Goal: Obtain resource: Download file/media

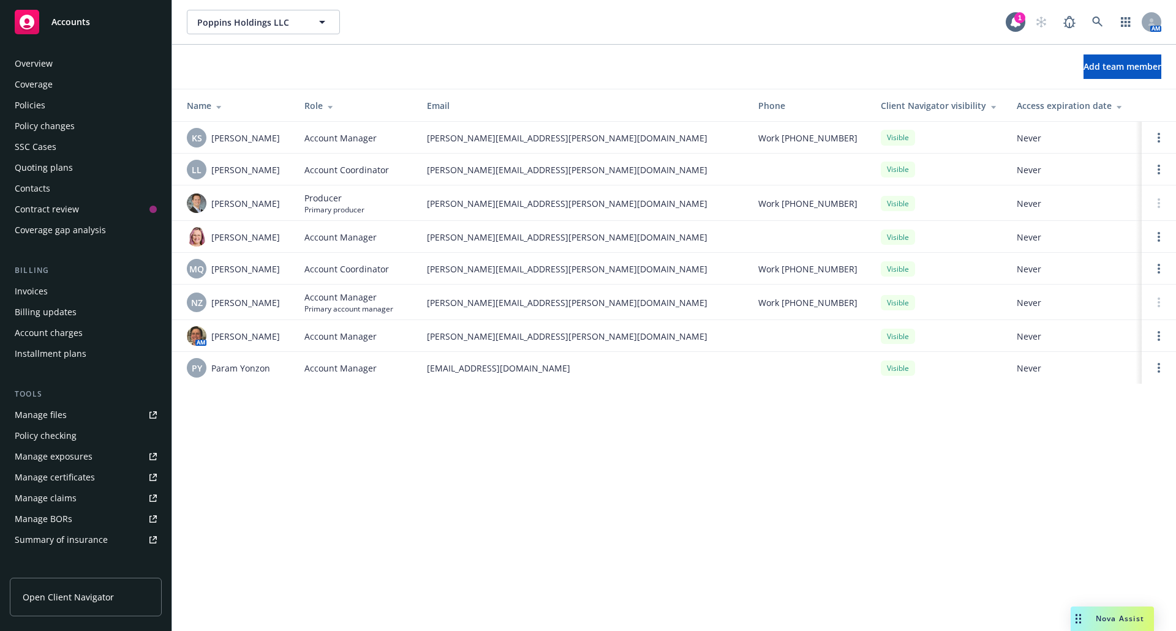
scroll to position [187, 0]
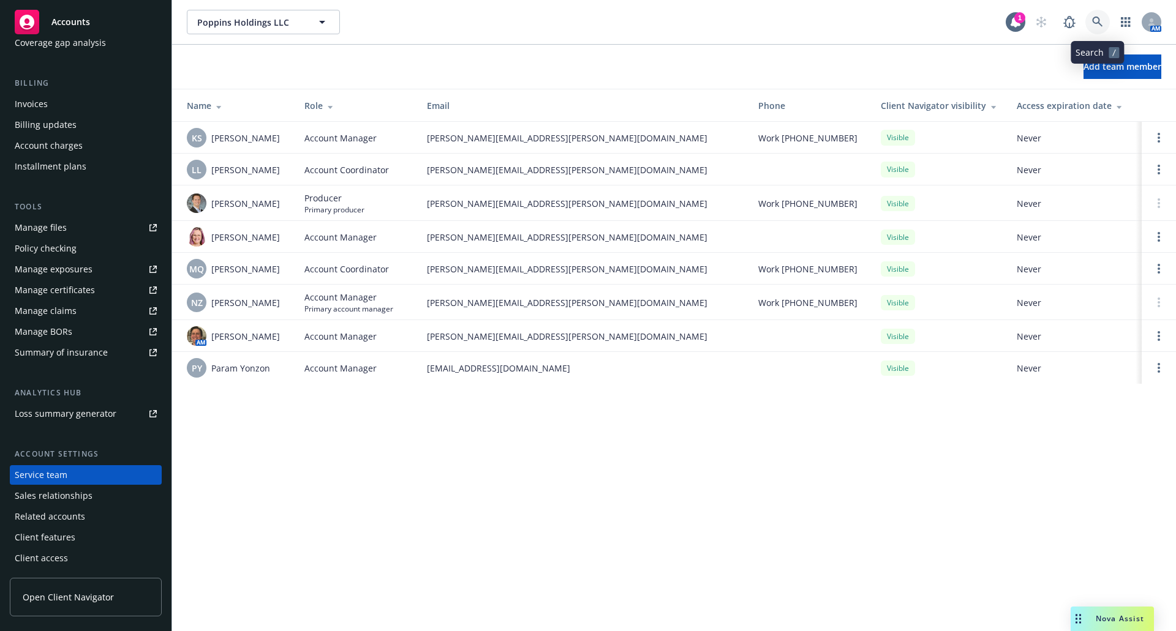
click at [1096, 22] on icon at bounding box center [1097, 22] width 11 height 11
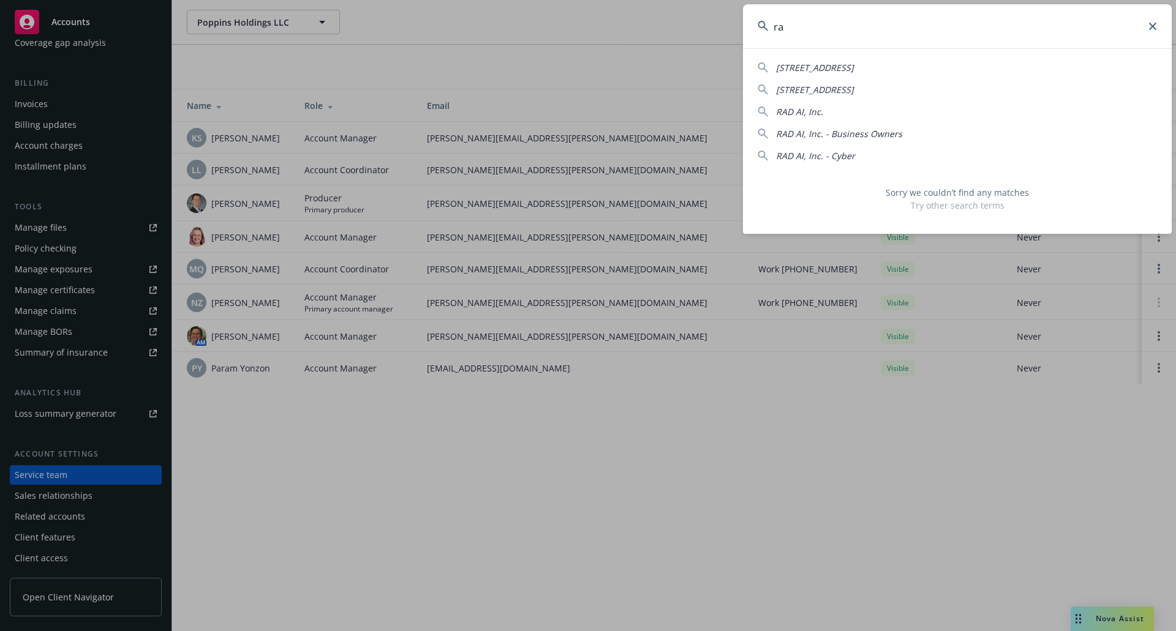
type input "r"
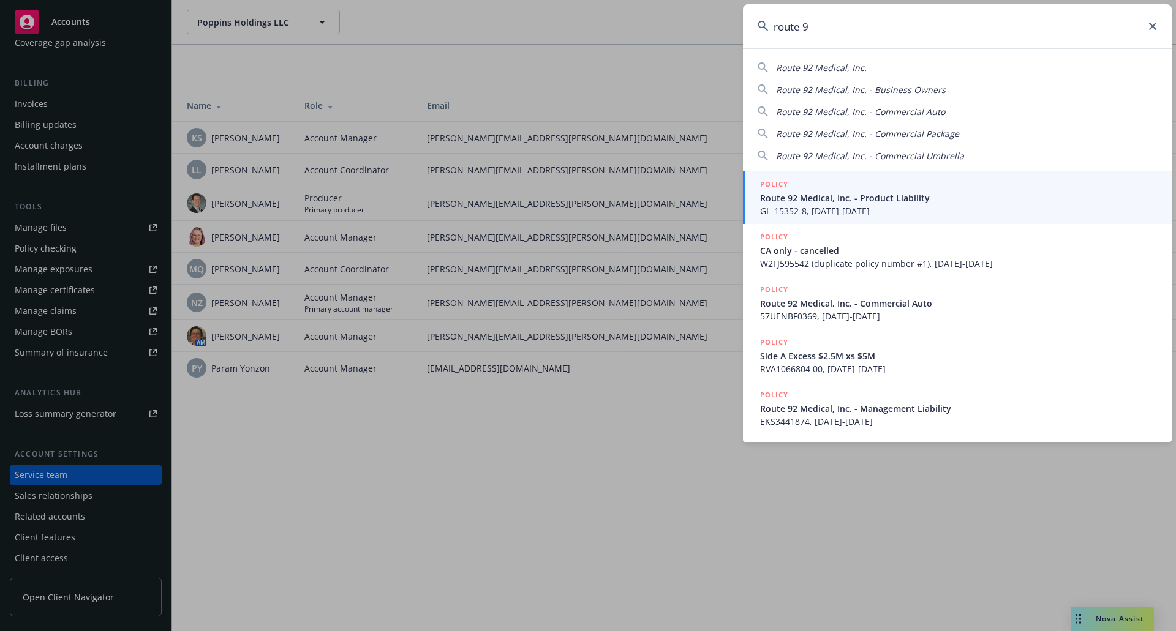
type input "route 92"
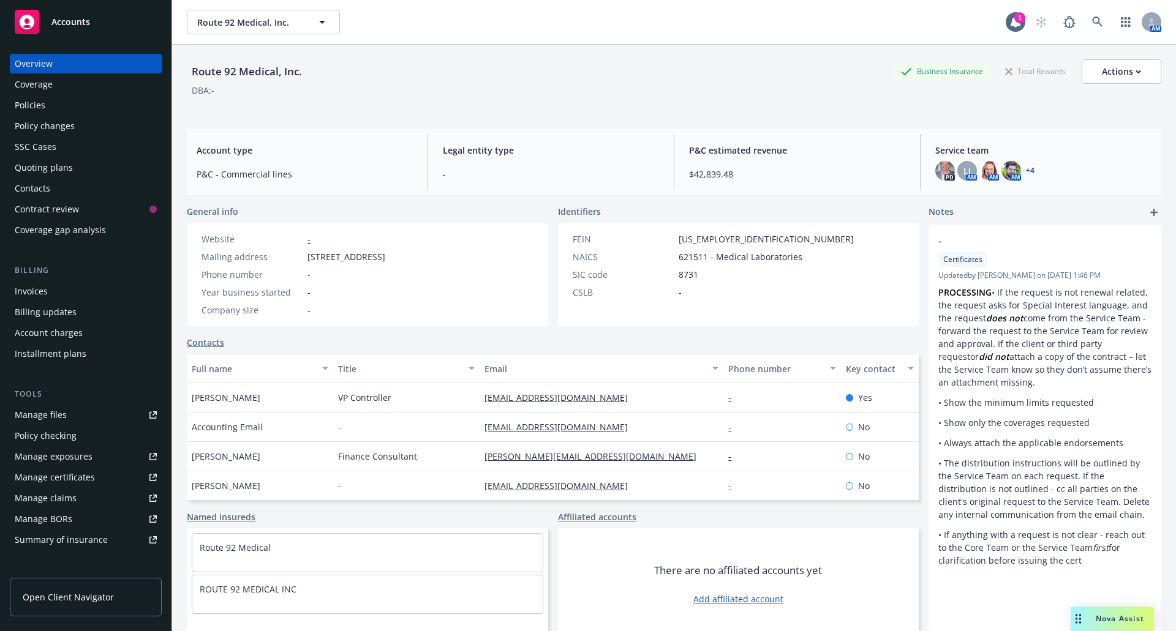
click at [67, 103] on div "Policies" at bounding box center [86, 106] width 142 height 20
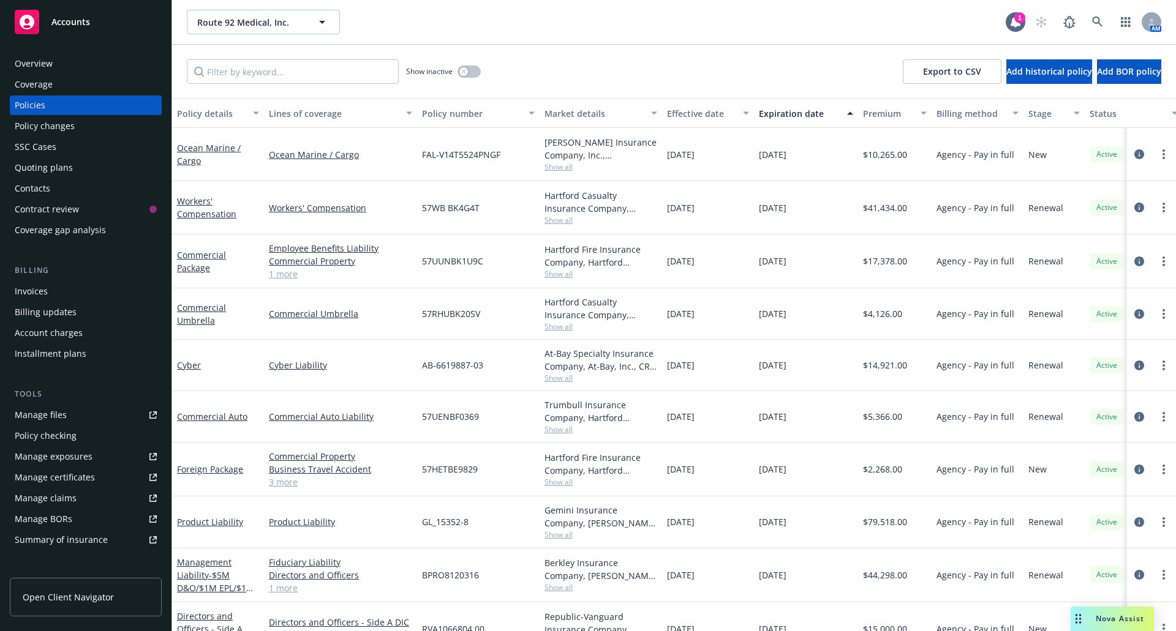
click at [55, 162] on div "Quoting plans" at bounding box center [44, 168] width 58 height 20
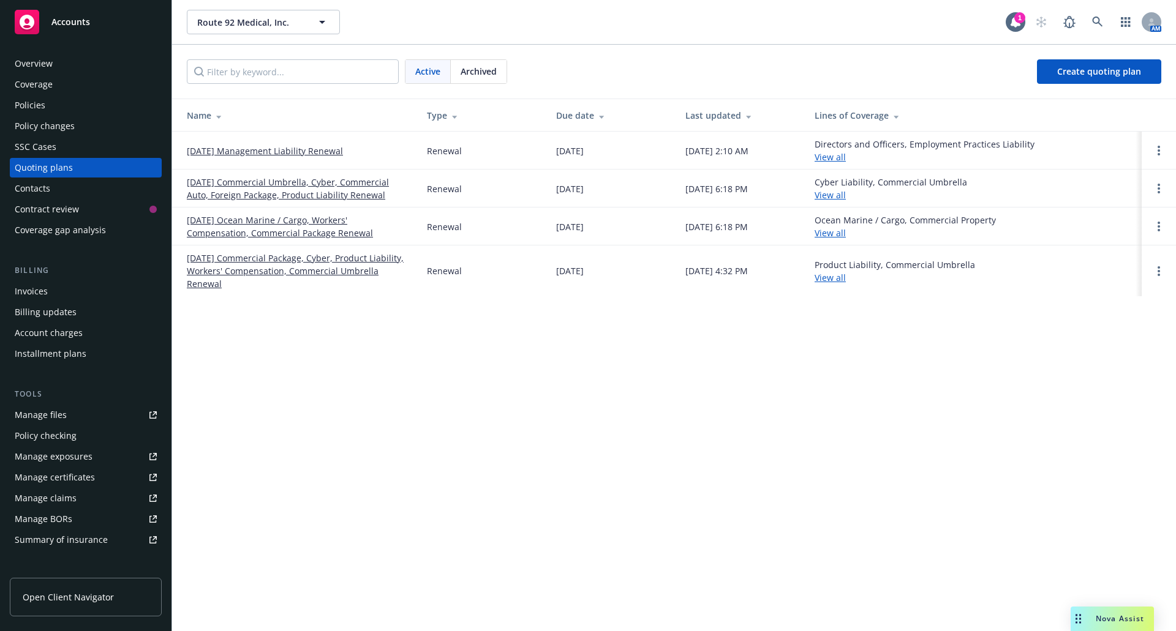
click at [34, 102] on div "Policies" at bounding box center [30, 106] width 31 height 20
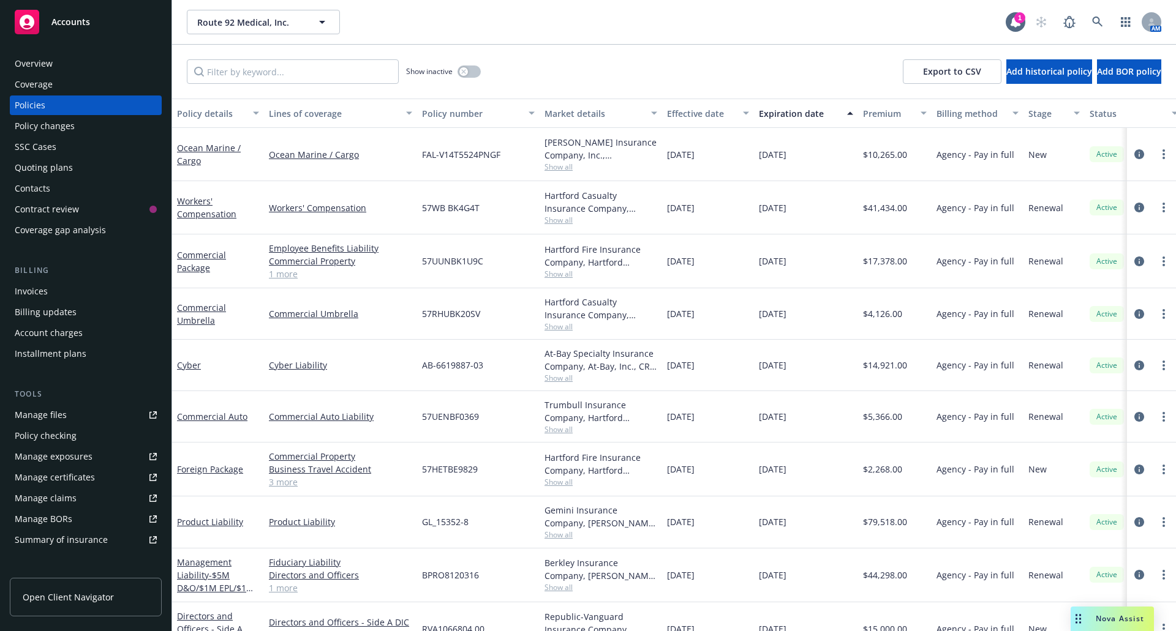
scroll to position [61, 0]
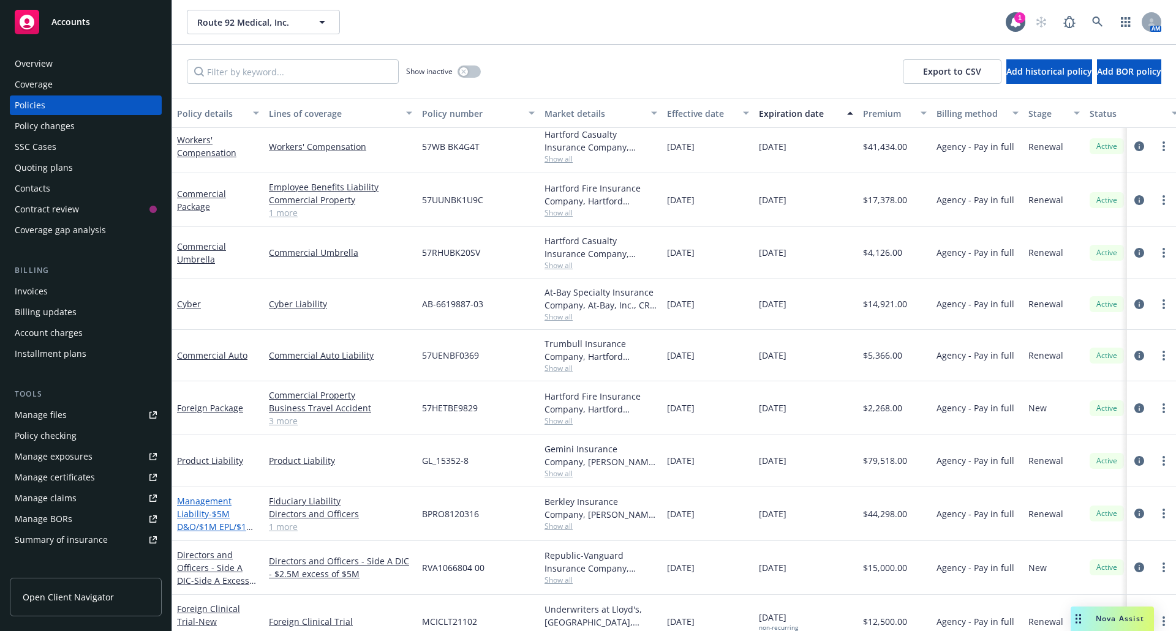
click at [209, 503] on link "Management Liability - $5M D&O/$1M EPL/$1M FID" at bounding box center [215, 520] width 77 height 50
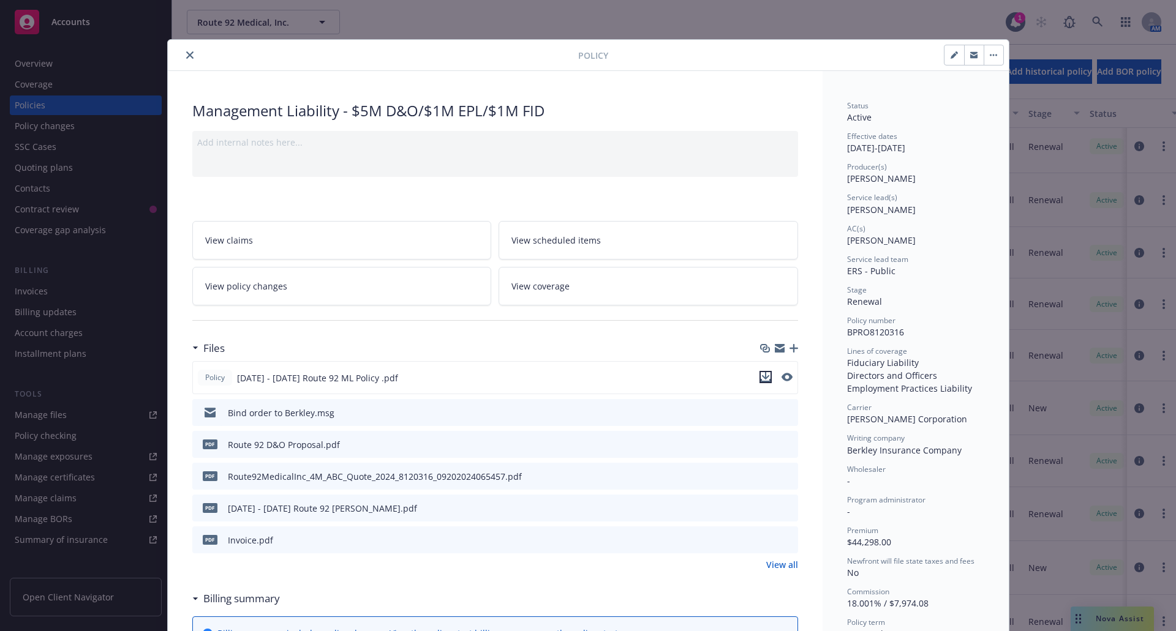
click at [761, 379] on icon "download file" at bounding box center [766, 377] width 10 height 10
click at [186, 55] on icon "close" at bounding box center [189, 54] width 7 height 7
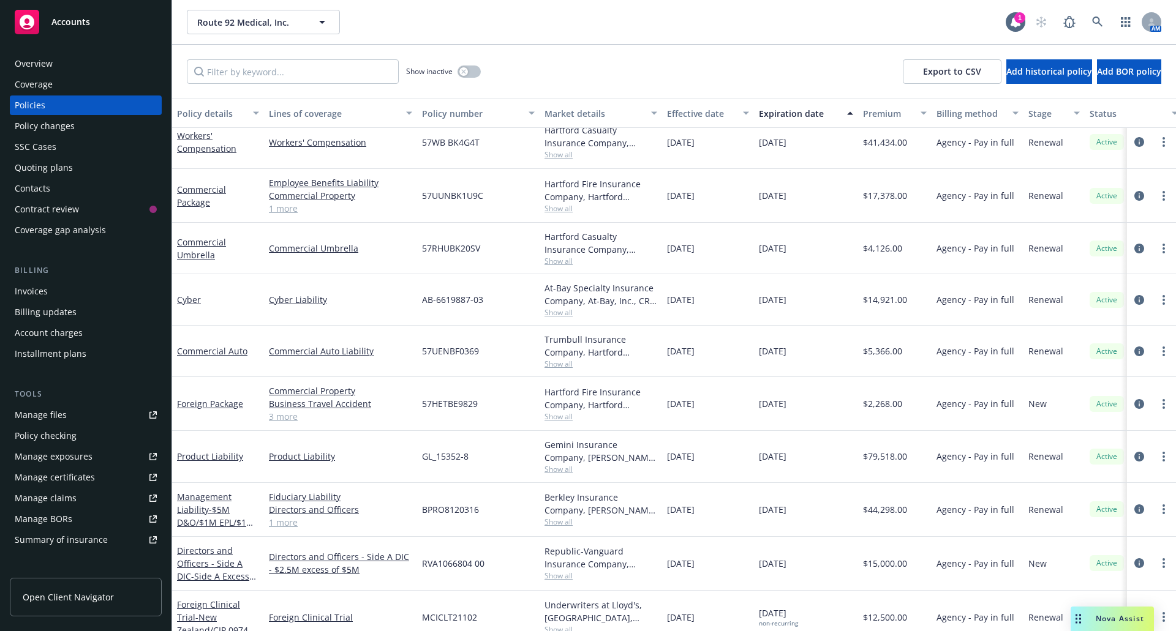
scroll to position [122, 0]
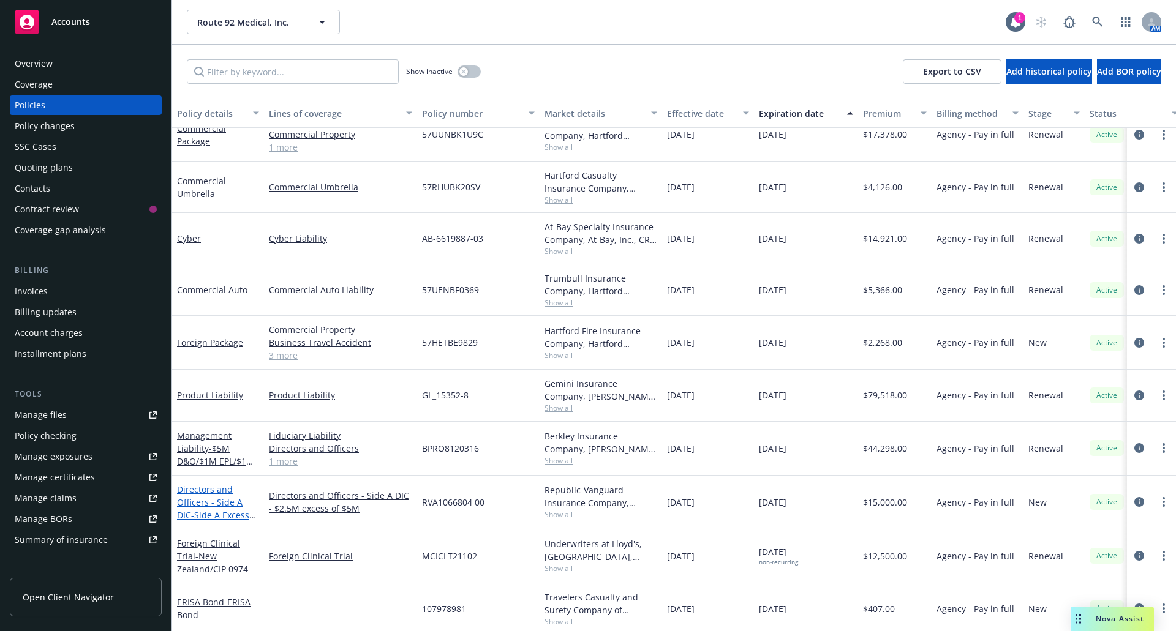
click at [211, 506] on link "Directors and Officers - Side A DIC - Side A Excess $2.5M xs $5M" at bounding box center [213, 509] width 72 height 50
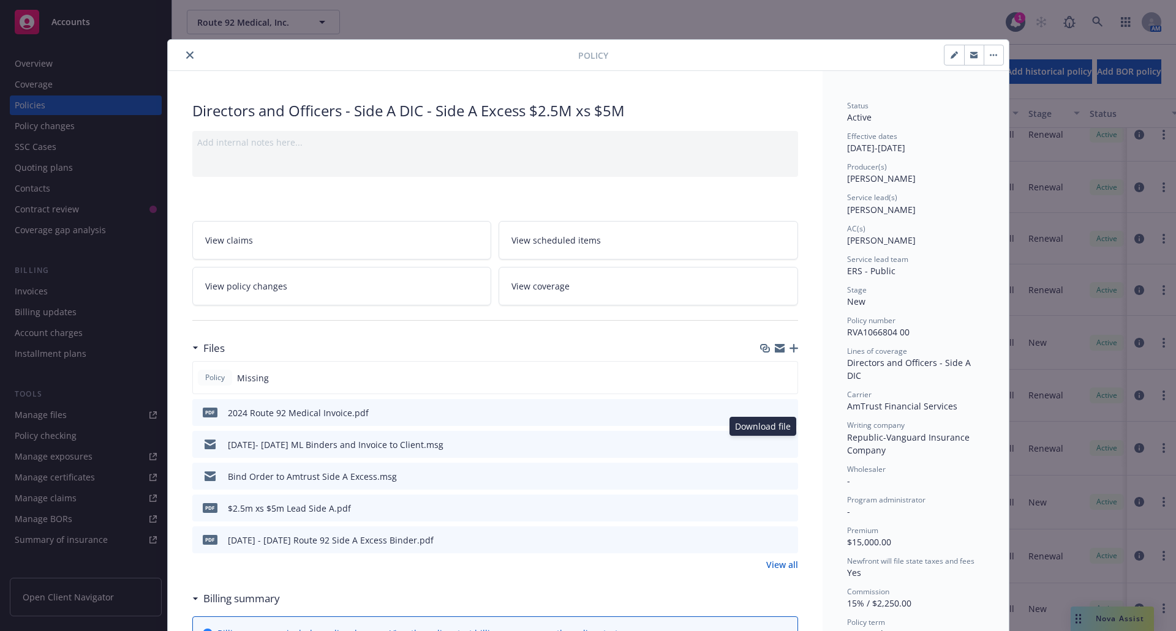
click at [761, 442] on icon "download file" at bounding box center [766, 444] width 10 height 10
click at [64, 563] on div "Policy Directors and Officers - Side A DIC - Side A Excess $2.5M xs $5M Add int…" at bounding box center [588, 315] width 1176 height 631
click at [59, 416] on div "Policy Directors and Officers - Side A DIC - Side A Excess $2.5M xs $5M Add int…" at bounding box center [588, 315] width 1176 height 631
click at [186, 53] on icon "close" at bounding box center [189, 54] width 7 height 7
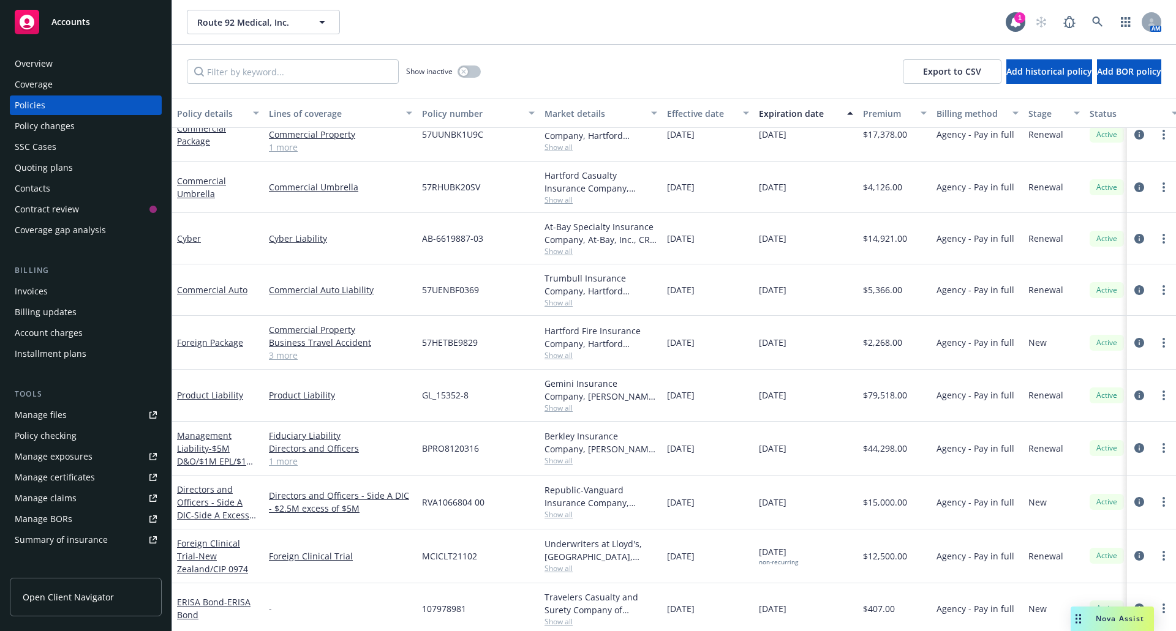
click at [50, 413] on div "Manage files" at bounding box center [41, 415] width 52 height 20
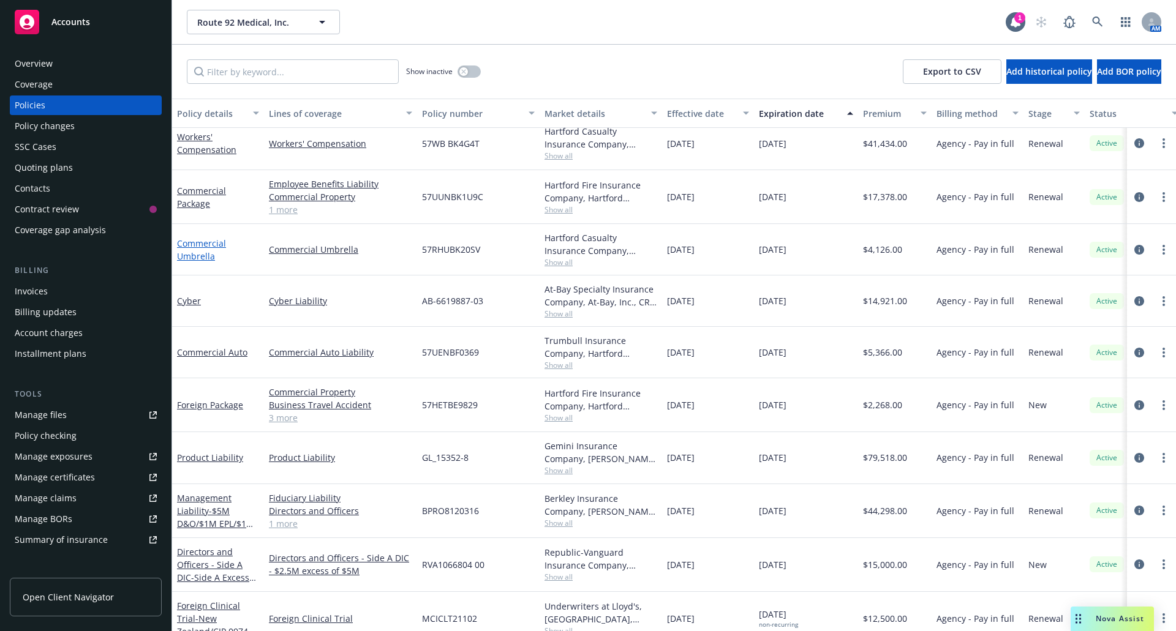
scroll to position [135, 0]
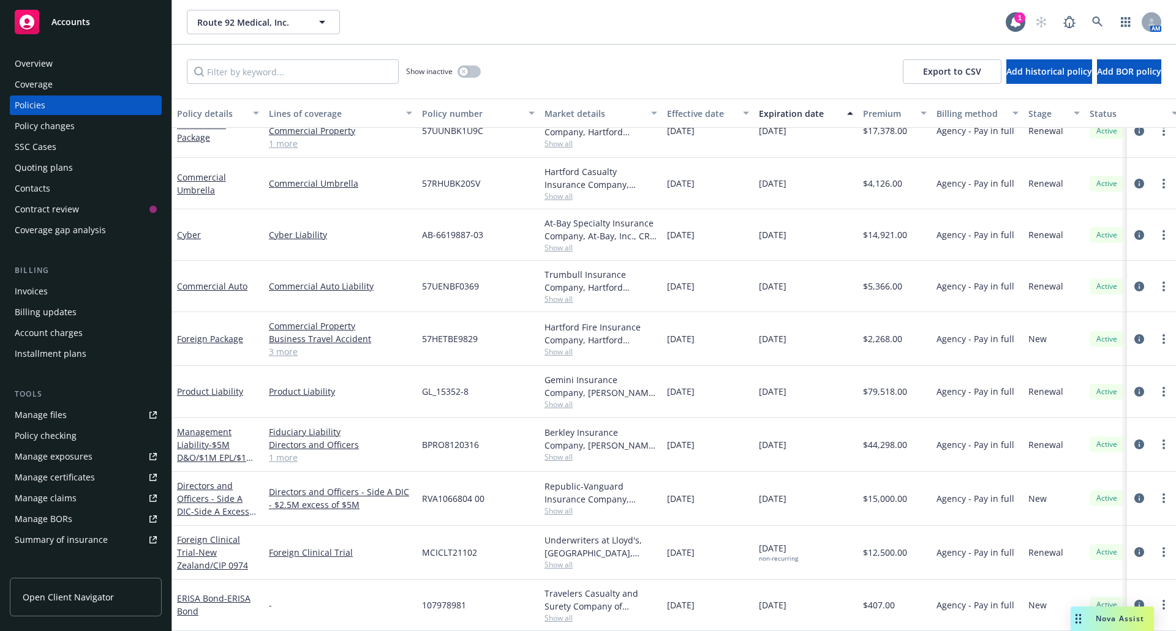
click at [219, 495] on div "Directors and Officers - Side A DIC - Side A Excess $2.5M xs $5M" at bounding box center [218, 499] width 82 height 39
click at [198, 486] on link "Directors and Officers - Side A DIC - Side A Excess $2.5M xs $5M" at bounding box center [213, 505] width 72 height 50
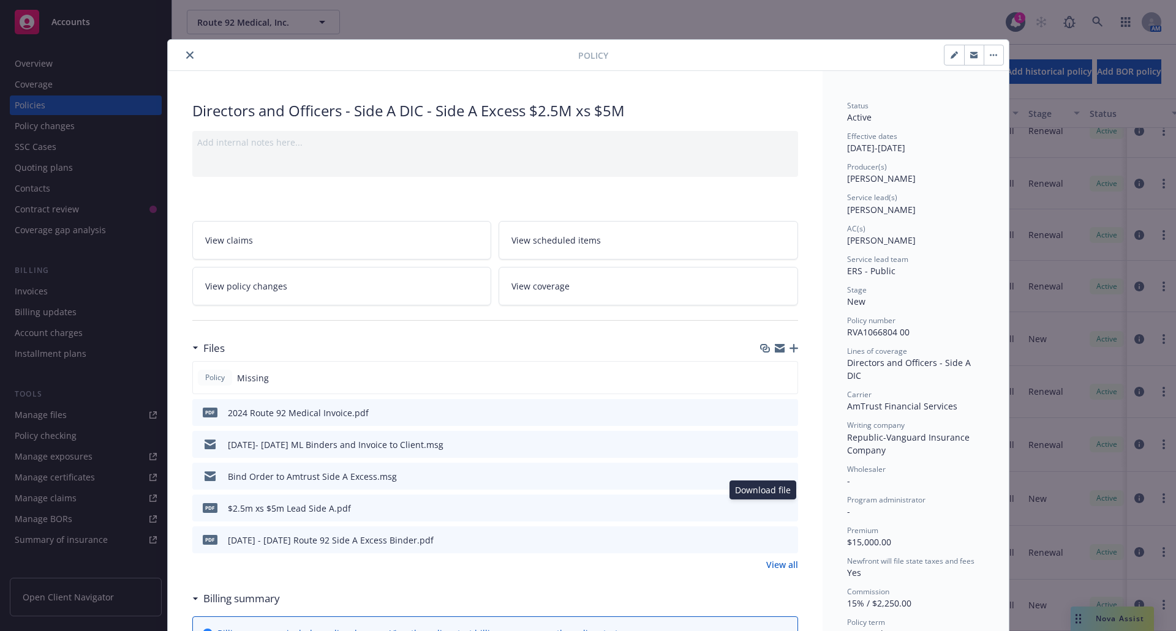
click at [764, 510] on icon "download file" at bounding box center [766, 508] width 10 height 10
click at [742, 12] on div "Policy Directors and Officers - Side A DIC - Side A Excess $2.5M xs $5M Add int…" at bounding box center [588, 315] width 1176 height 631
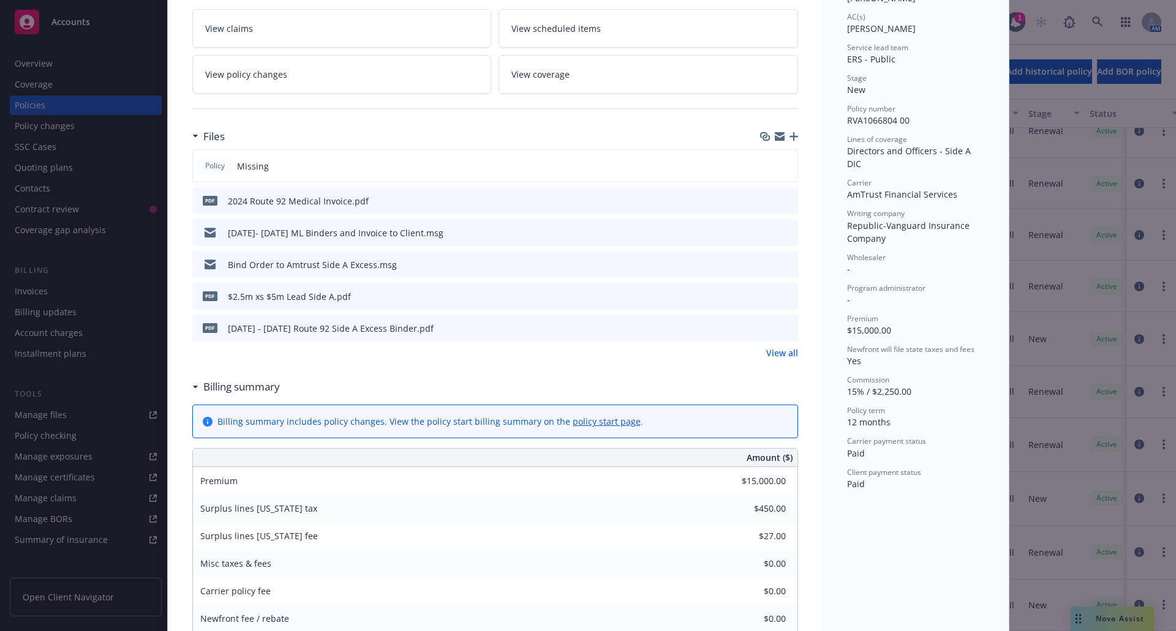
scroll to position [122, 0]
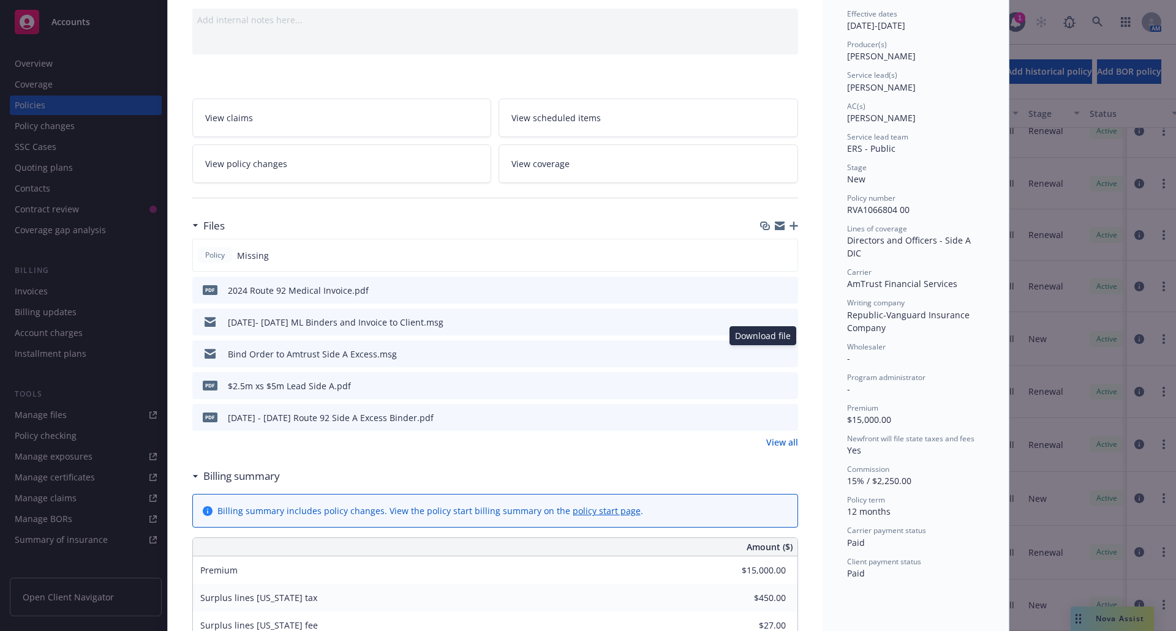
click at [761, 354] on icon "download file" at bounding box center [766, 353] width 10 height 10
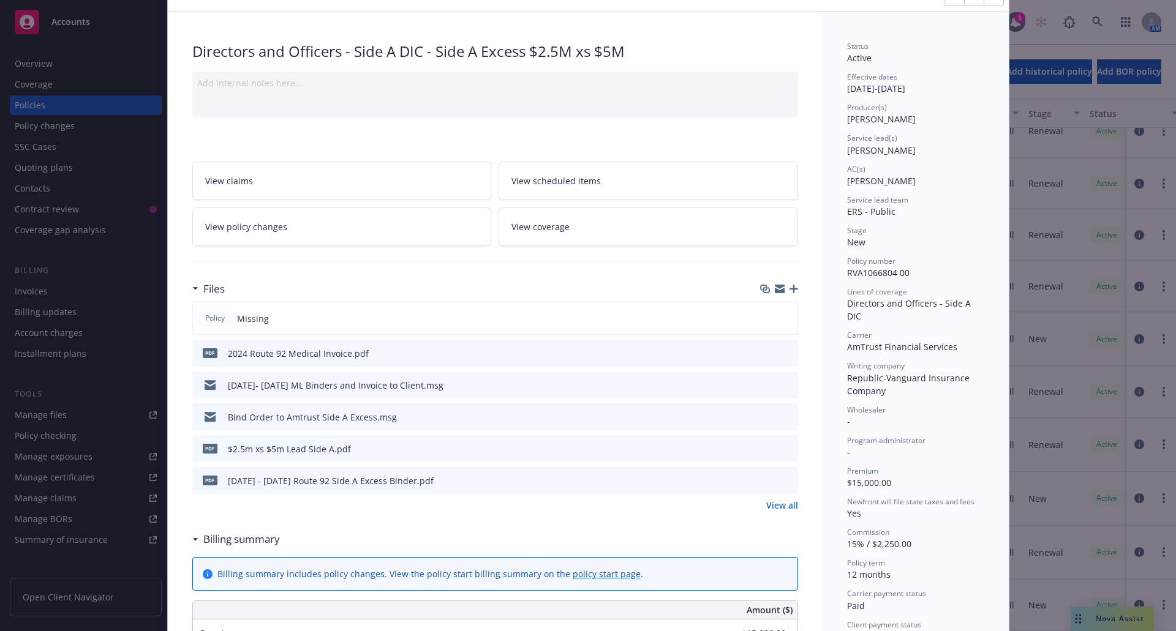
scroll to position [0, 0]
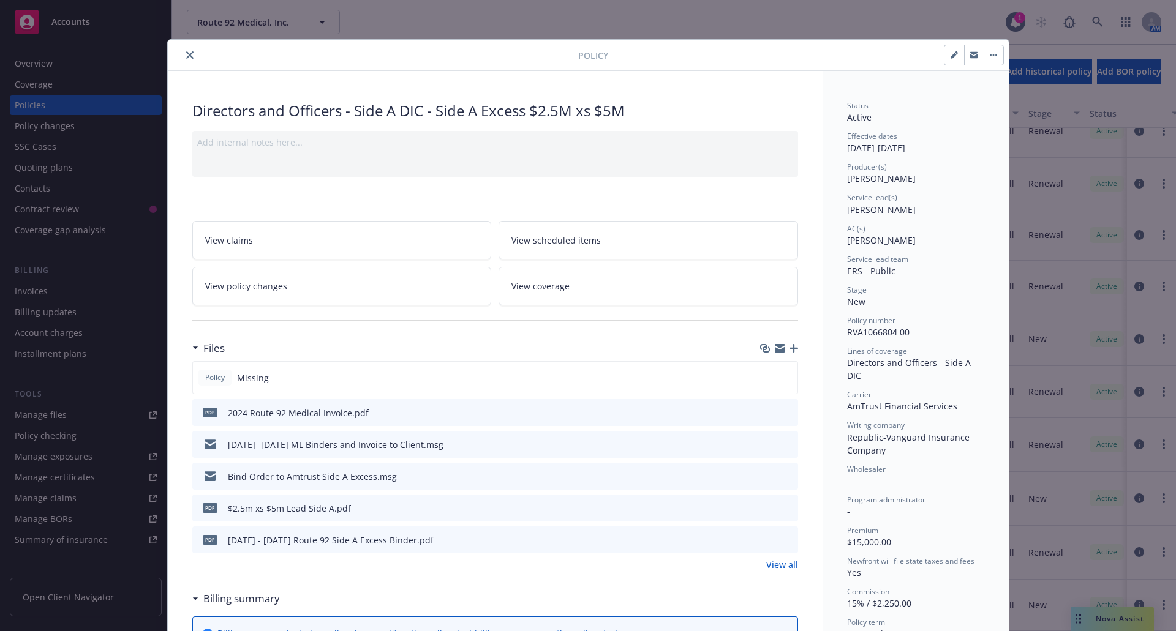
click at [186, 53] on icon "close" at bounding box center [189, 54] width 7 height 7
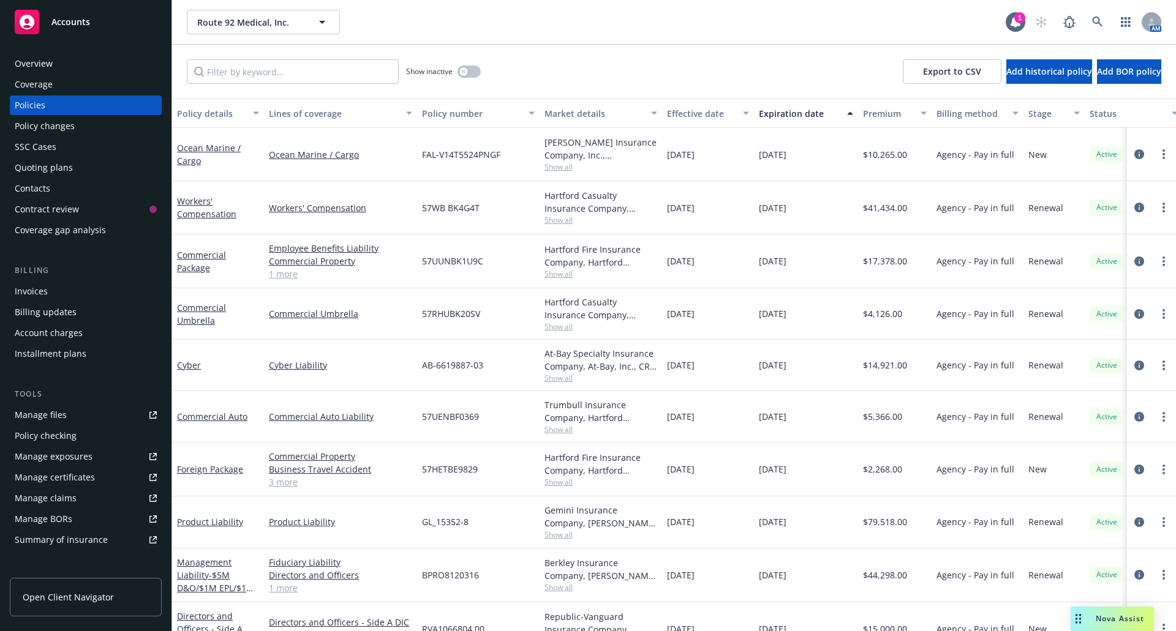
click at [57, 410] on div "Manage files" at bounding box center [41, 415] width 52 height 20
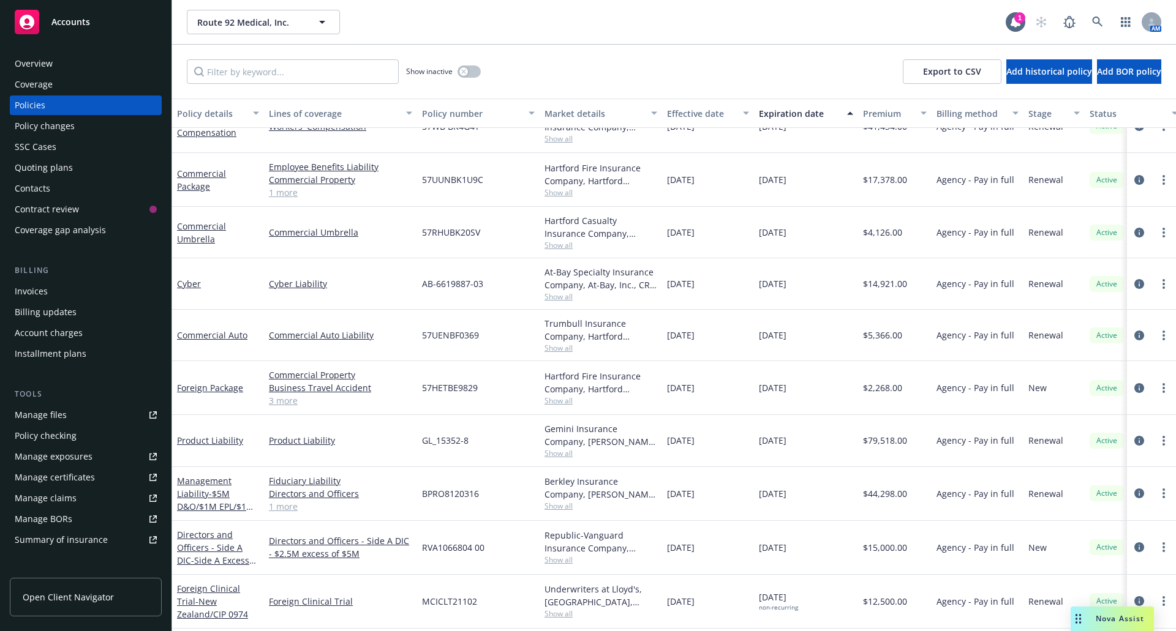
scroll to position [135, 0]
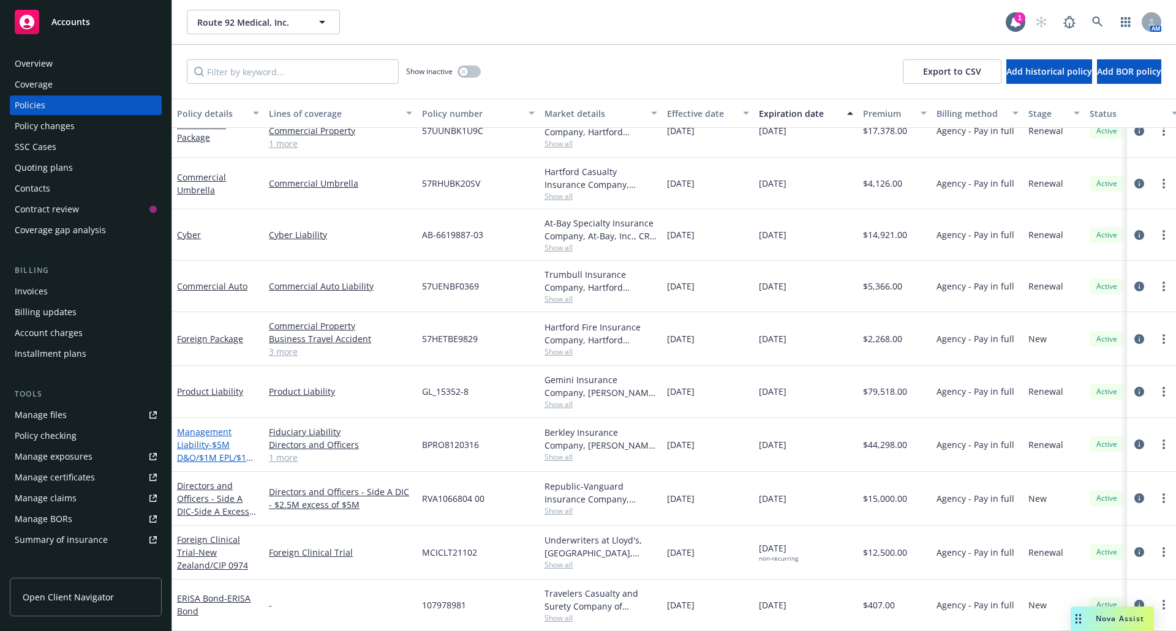
click at [213, 439] on span "- $5M D&O/$1M EPL/$1M FID" at bounding box center [215, 457] width 77 height 37
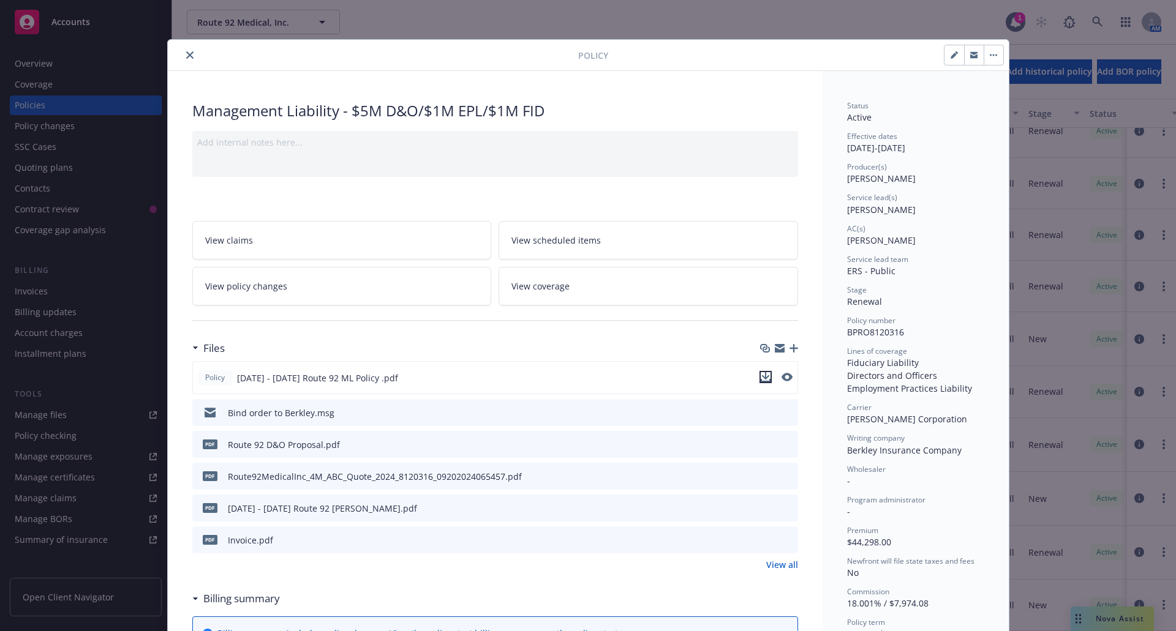
click at [761, 380] on icon "download file" at bounding box center [766, 377] width 10 height 10
click at [186, 57] on icon "close" at bounding box center [189, 54] width 7 height 7
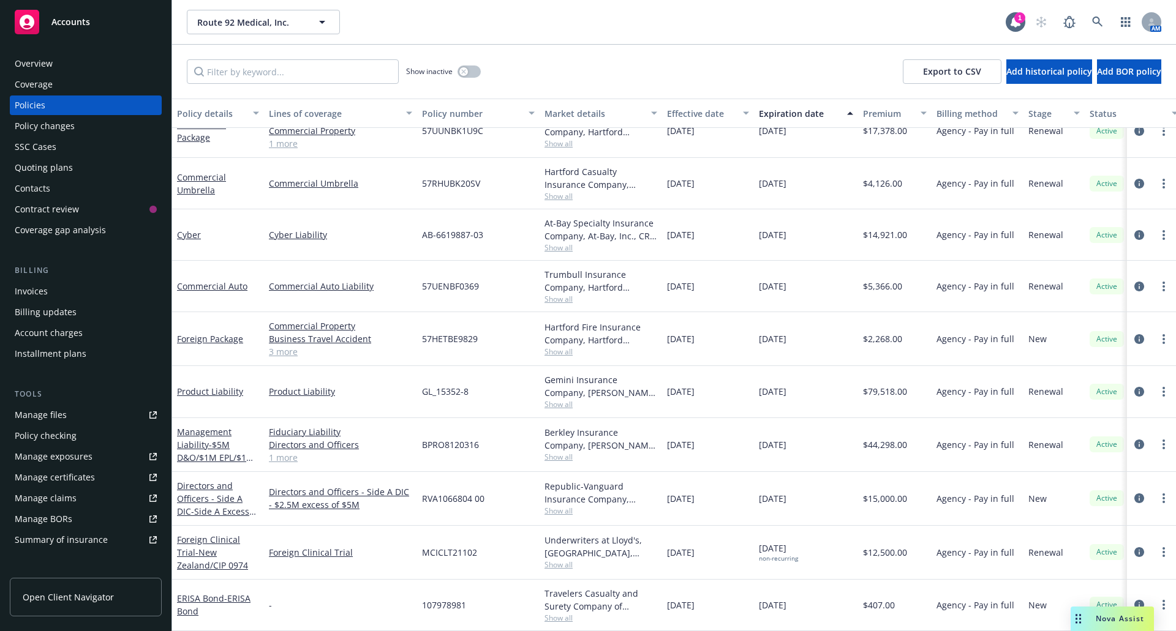
scroll to position [135, 0]
click at [215, 488] on link "Directors and Officers - Side A DIC - Side A Excess $2.5M xs $5M" at bounding box center [213, 505] width 72 height 50
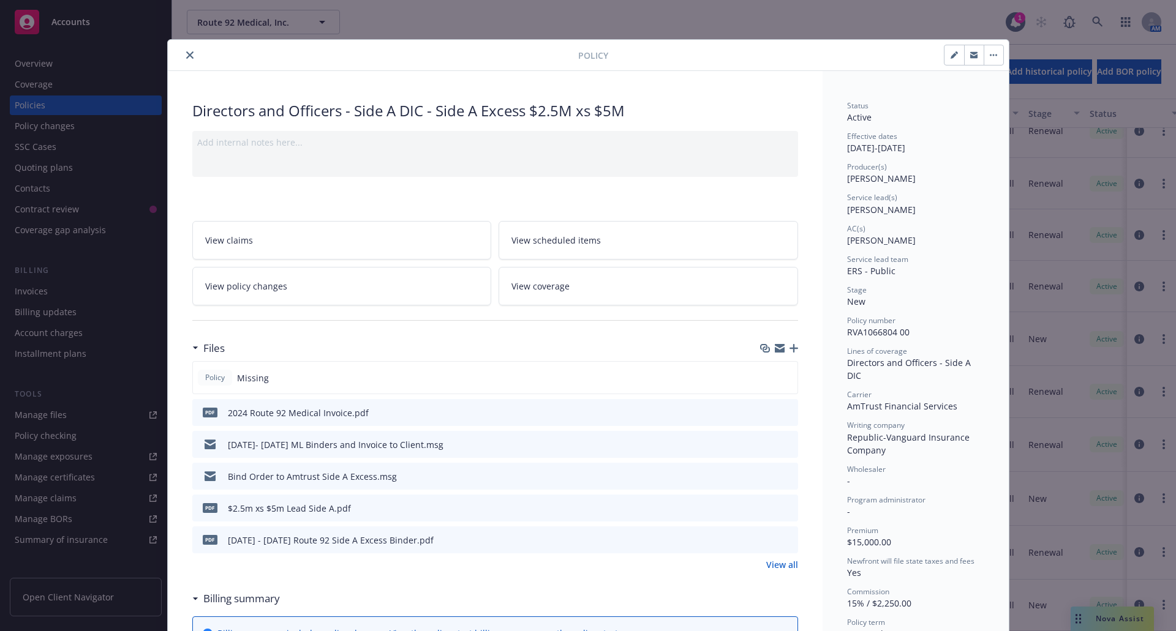
click at [764, 510] on icon "download file" at bounding box center [766, 508] width 10 height 10
click at [186, 52] on icon "close" at bounding box center [189, 54] width 7 height 7
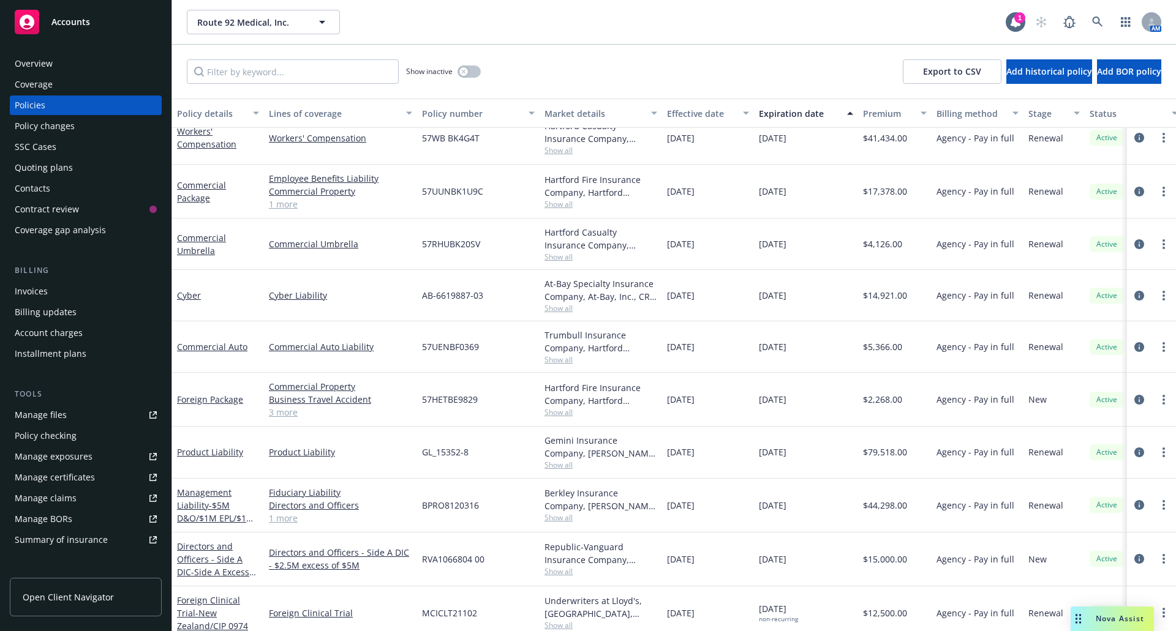
scroll to position [122, 0]
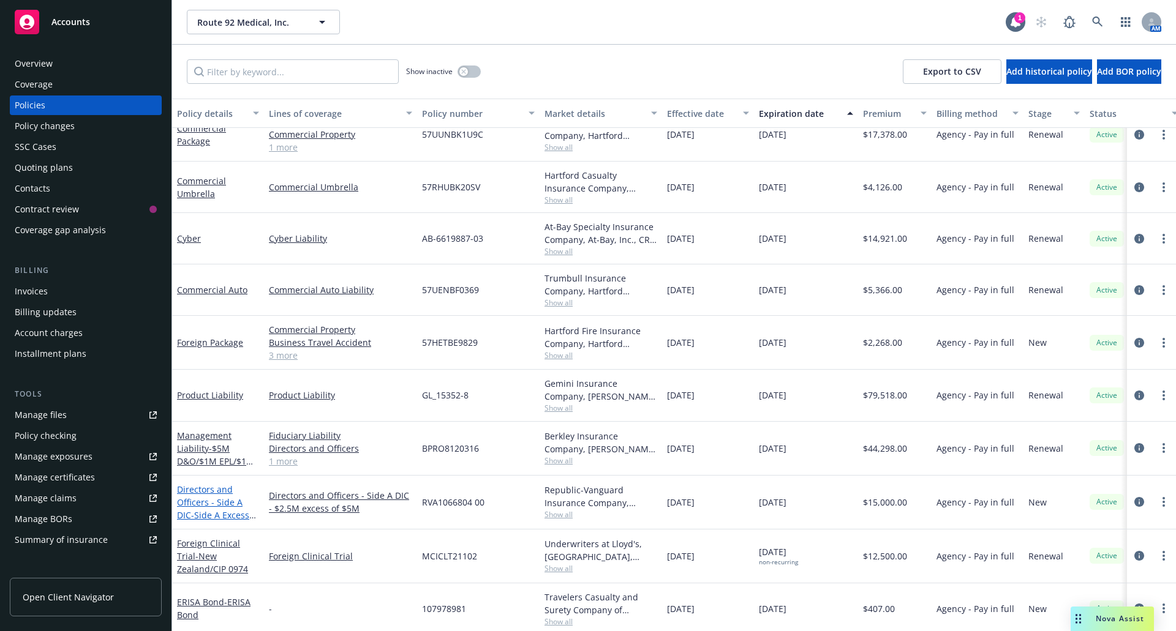
click at [216, 510] on span "- Side A Excess $2.5M xs $5M" at bounding box center [216, 522] width 79 height 24
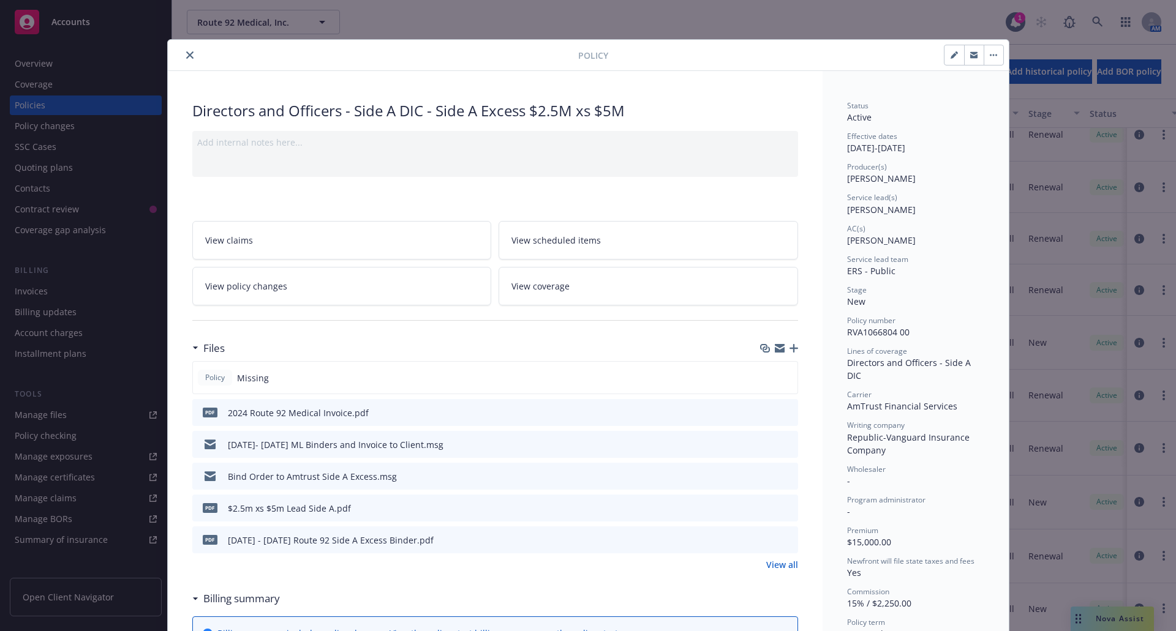
scroll to position [37, 0]
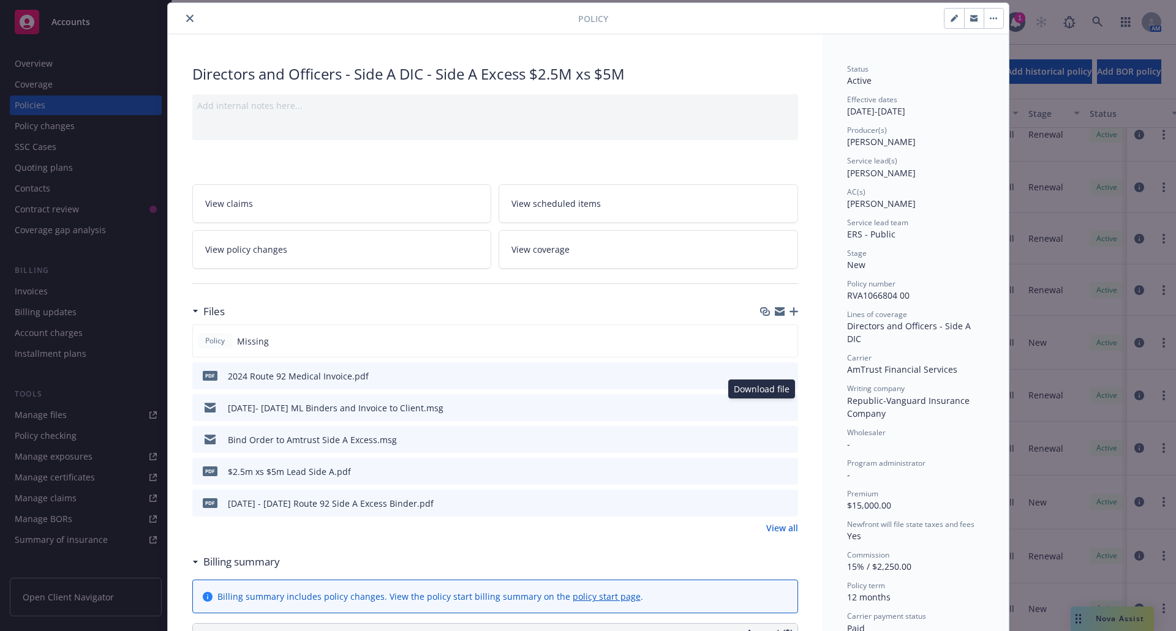
click at [763, 407] on icon "download file" at bounding box center [766, 405] width 8 height 7
click at [186, 15] on icon "close" at bounding box center [189, 18] width 7 height 7
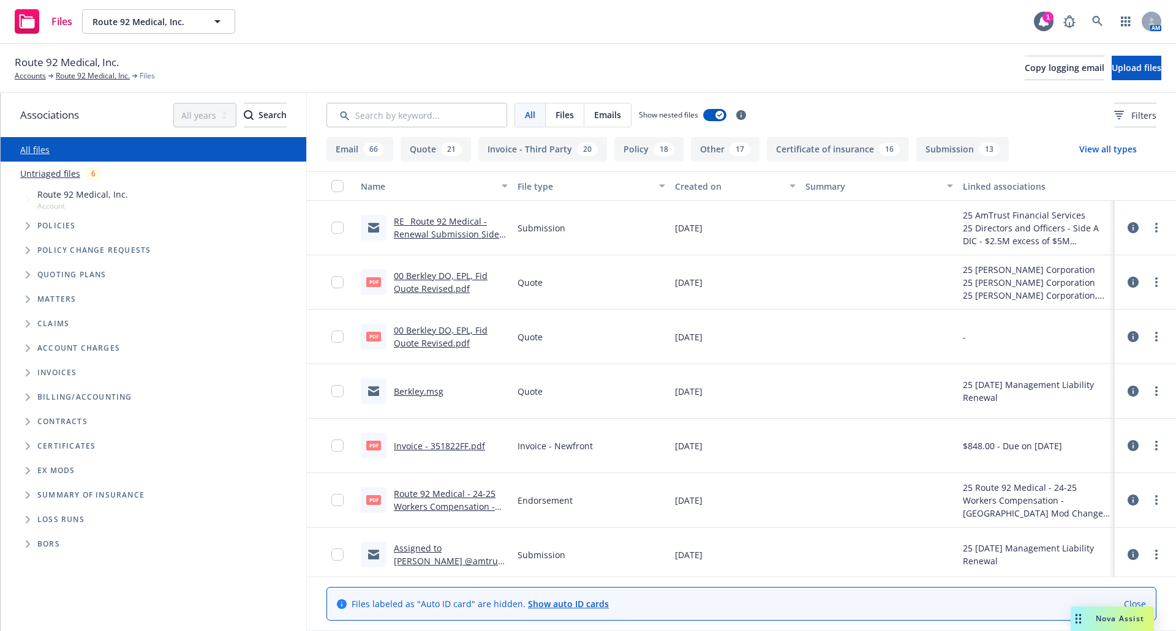
click at [30, 518] on icon "Folder Tree Example" at bounding box center [28, 519] width 5 height 7
click at [42, 564] on link "2025" at bounding box center [47, 566] width 20 height 13
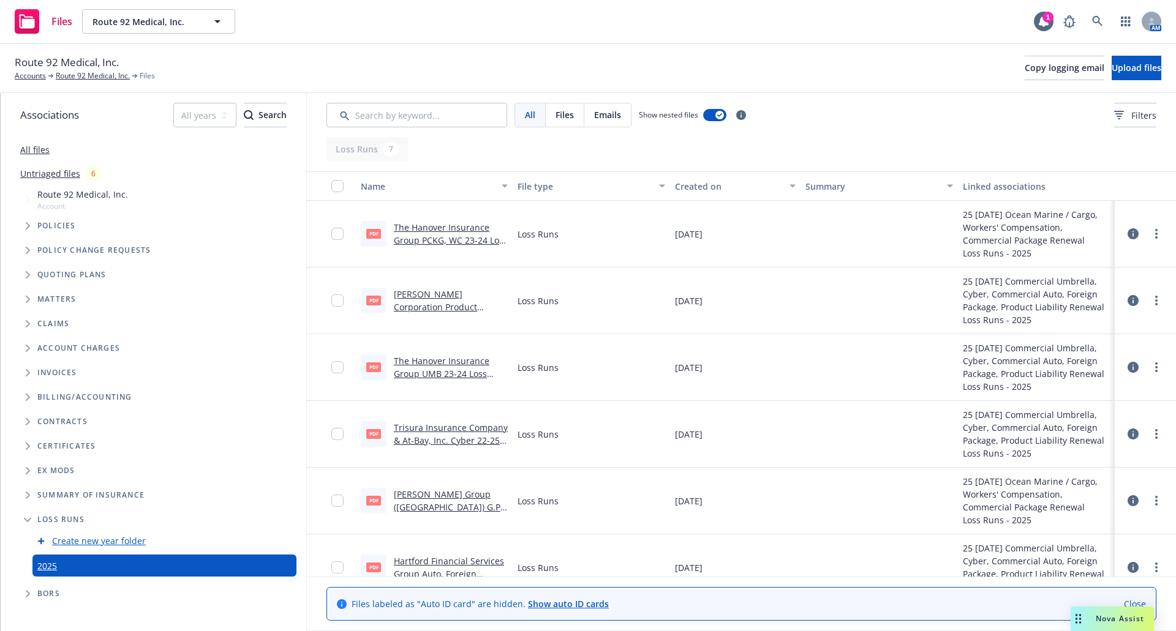
click at [453, 296] on link "W. R. Berkley Corporation Product Liability 17-25 Loss Runs - Valued 06-28-2025…" at bounding box center [447, 313] width 106 height 50
click at [415, 113] on input "Search by keyword..." at bounding box center [416, 115] width 181 height 24
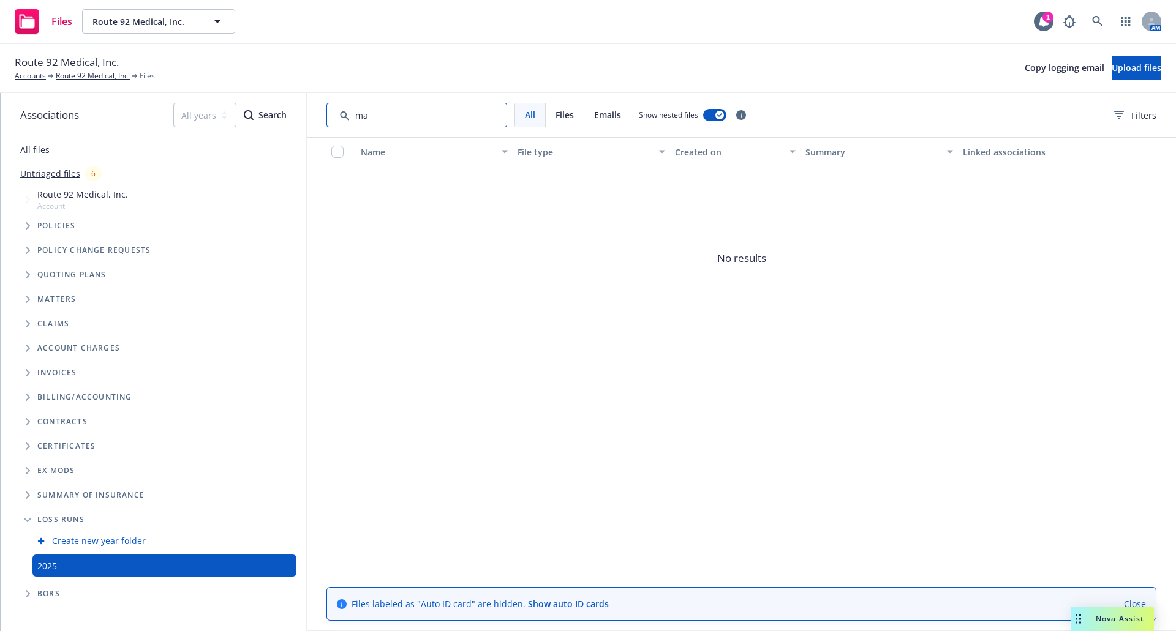
type input "m"
type input "d"
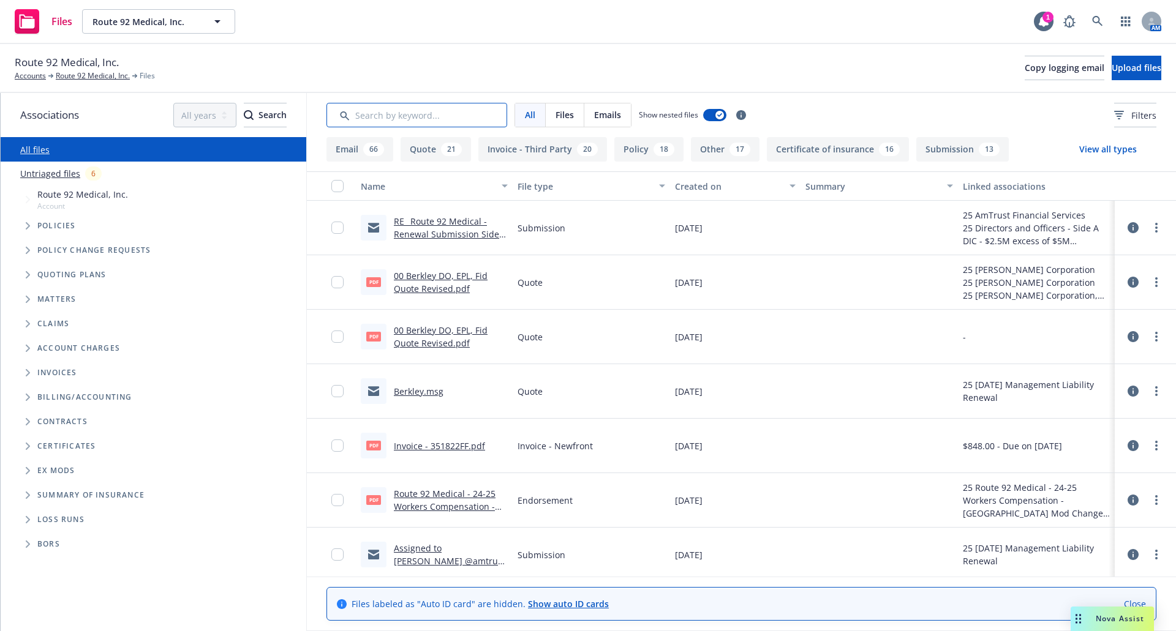
click at [388, 118] on input "Search by keyword..." at bounding box center [416, 115] width 181 height 24
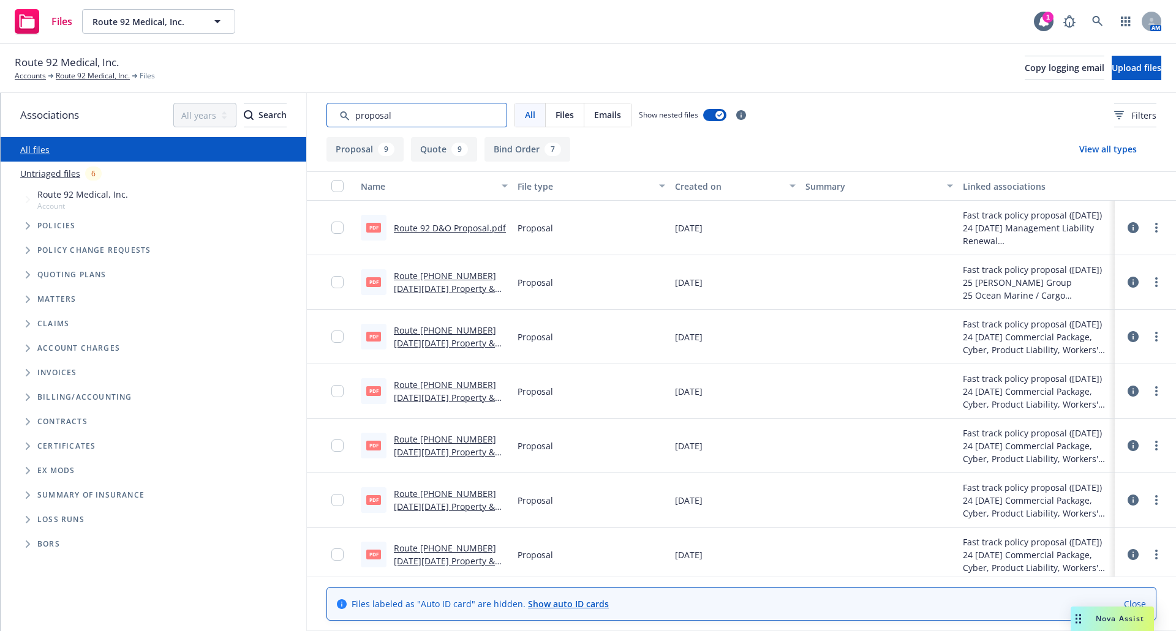
type input "proposal"
click at [440, 228] on link "Route 92 D&O Proposal.pdf" at bounding box center [450, 228] width 112 height 12
